Goal: Find specific page/section: Find specific page/section

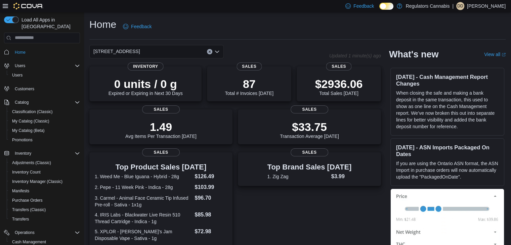
click at [215, 52] on icon "Open list of options" at bounding box center [216, 51] width 5 height 5
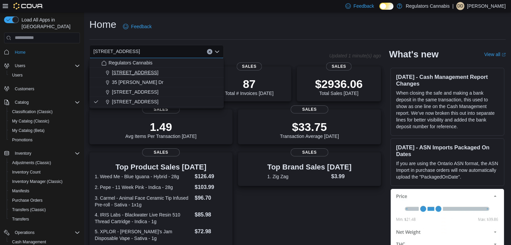
click at [190, 73] on div "[STREET_ADDRESS]" at bounding box center [160, 72] width 118 height 7
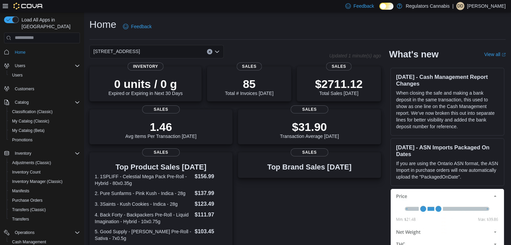
click at [217, 52] on icon "Open list of options" at bounding box center [217, 51] width 4 height 2
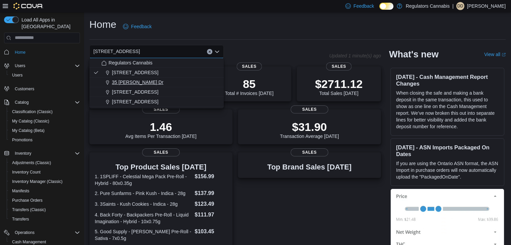
click at [195, 82] on div "35 [PERSON_NAME] Dr" at bounding box center [160, 82] width 118 height 7
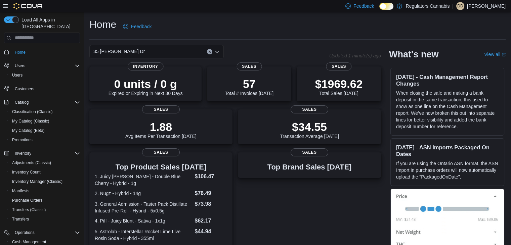
click at [218, 50] on icon "Open list of options" at bounding box center [216, 51] width 5 height 5
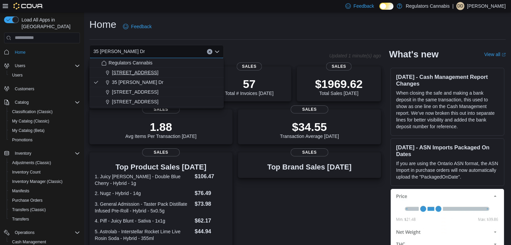
click at [170, 73] on div "[STREET_ADDRESS]" at bounding box center [160, 72] width 118 height 7
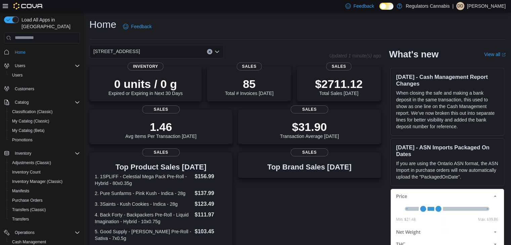
click at [215, 50] on icon "Open list of options" at bounding box center [216, 51] width 5 height 5
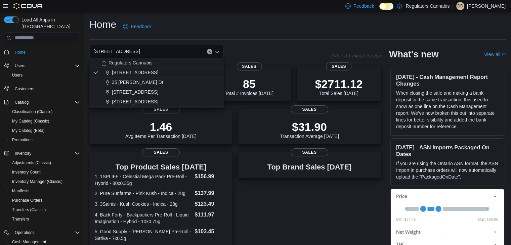
click at [175, 100] on div "[STREET_ADDRESS]" at bounding box center [160, 101] width 118 height 7
